Goal: Book appointment/travel/reservation

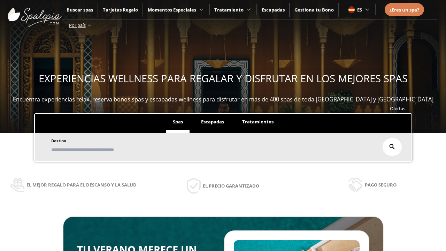
click at [213, 119] on span "Escapadas" at bounding box center [212, 122] width 23 height 6
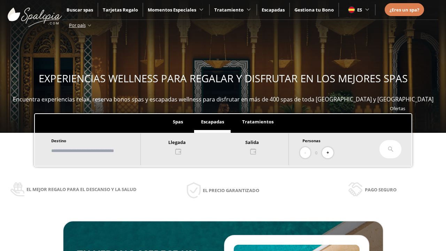
scroll to position [119, 0]
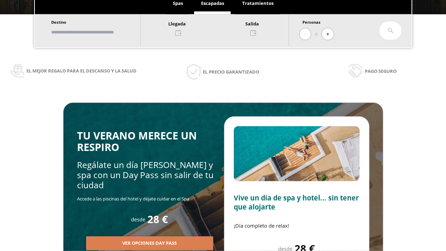
click at [98, 32] on input "text" at bounding box center [92, 32] width 87 height 12
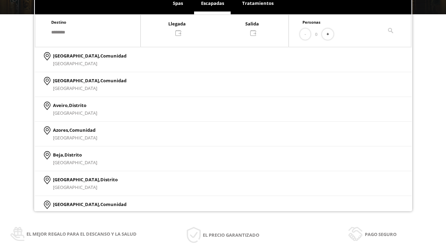
click at [222, 28] on div at bounding box center [215, 28] width 148 height 17
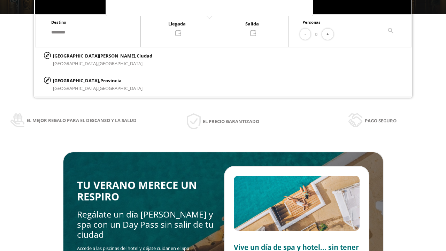
scroll to position [0, 0]
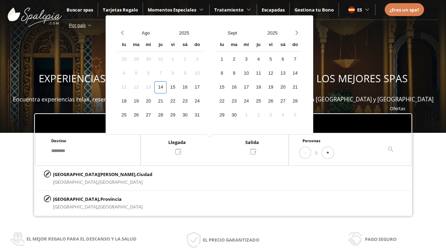
click at [191, 87] on div "16" at bounding box center [185, 87] width 12 height 12
click at [203, 87] on div "17" at bounding box center [197, 87] width 12 height 12
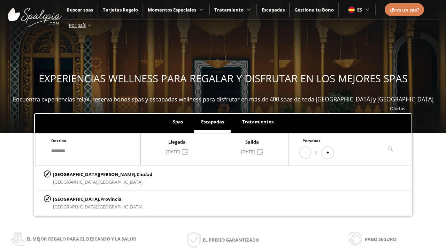
click at [330, 153] on button "+" at bounding box center [328, 153] width 12 height 12
click at [88, 174] on p "[GEOGRAPHIC_DATA][PERSON_NAME], [GEOGRAPHIC_DATA]" at bounding box center [102, 175] width 99 height 8
type input "**********"
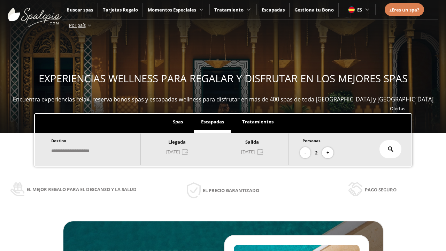
click at [391, 149] on icon at bounding box center [391, 149] width 6 height 6
